Goal: Check status: Check status

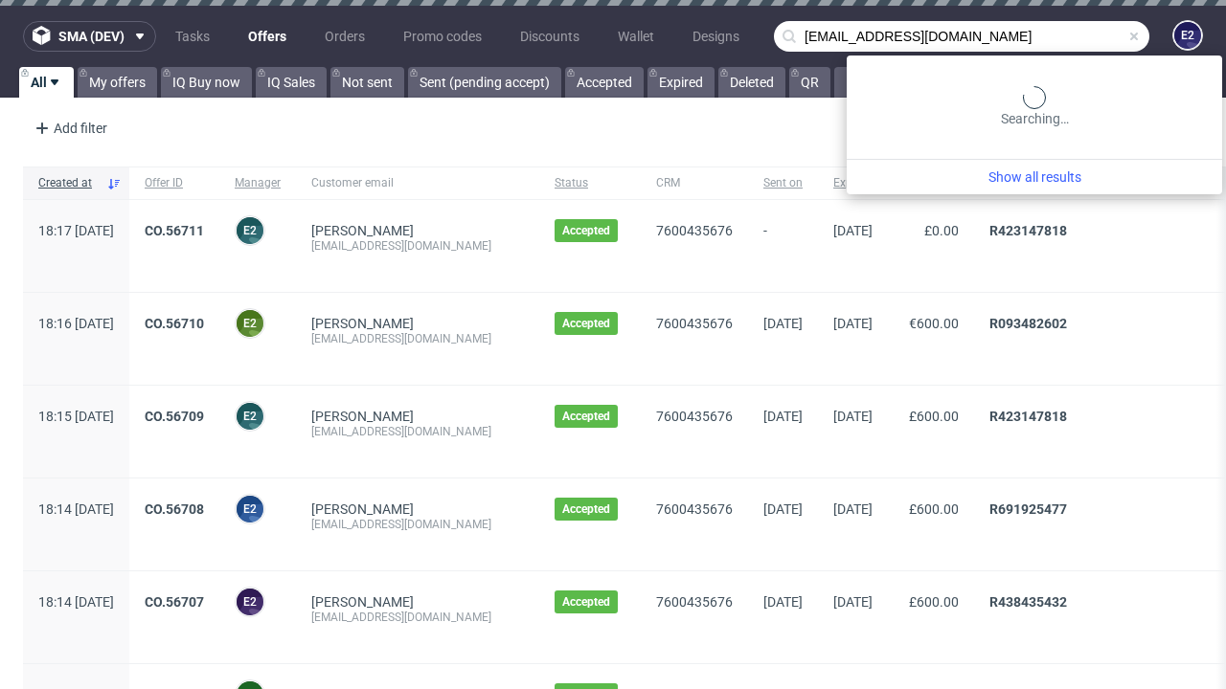
type input "[EMAIL_ADDRESS][DOMAIN_NAME]"
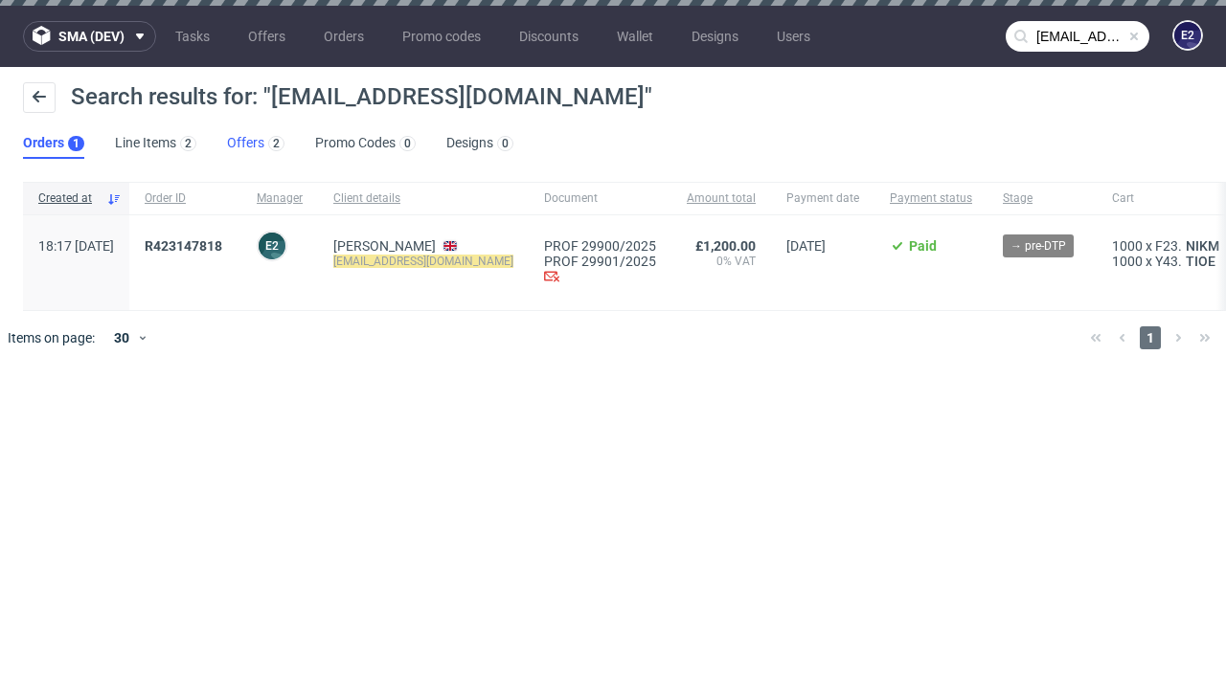
click at [256, 144] on link "Offers 2" at bounding box center [255, 143] width 57 height 31
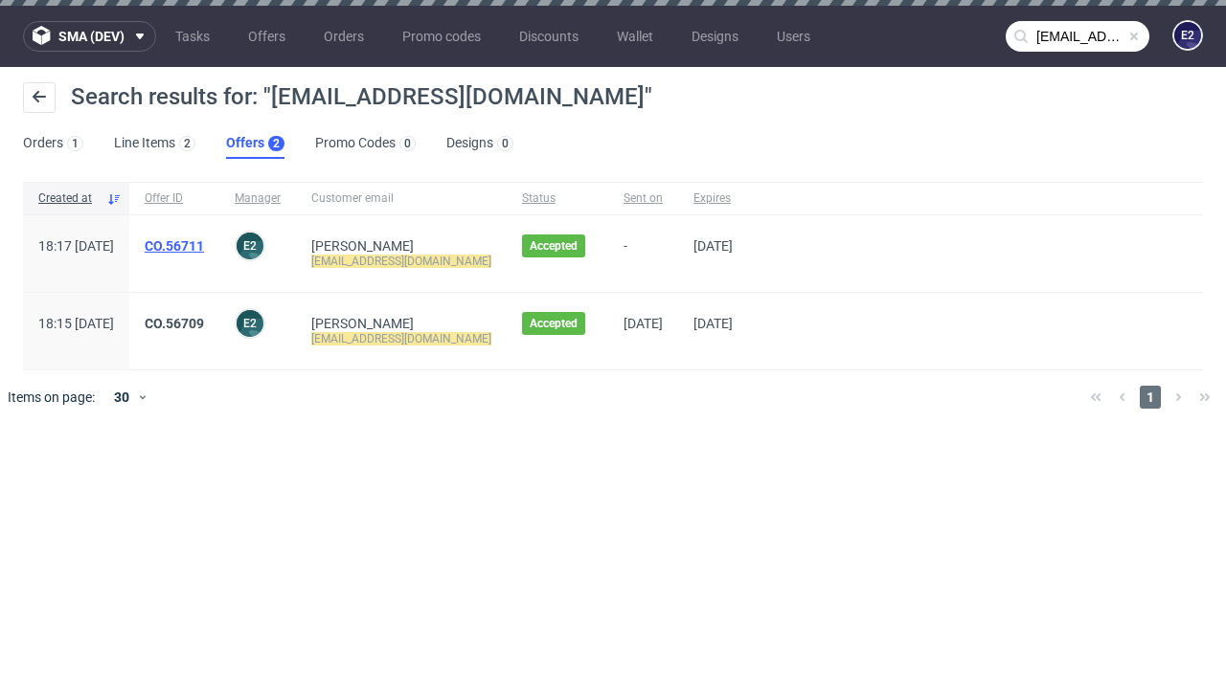
click at [204, 246] on link "CO.56711" at bounding box center [174, 245] width 59 height 15
